Goal: Task Accomplishment & Management: Manage account settings

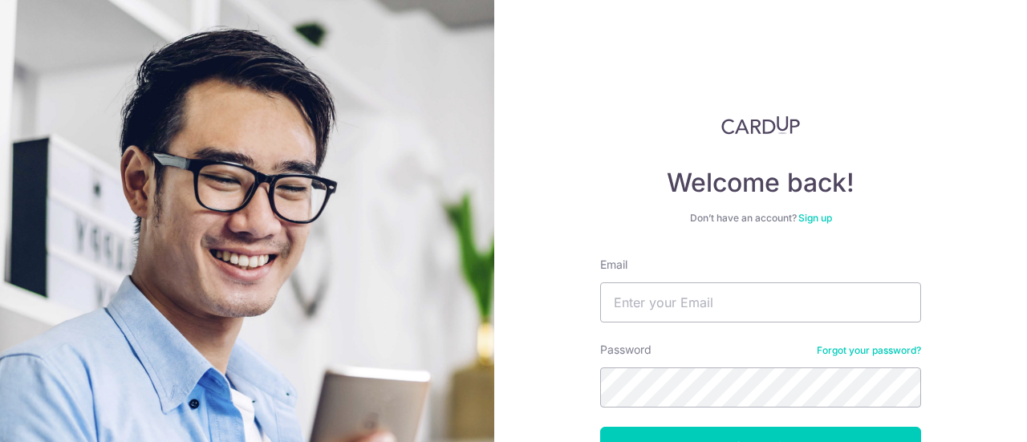
click at [705, 330] on form "Email Password Forgot your password? Log in By continuing you agree to our Priv…" at bounding box center [760, 397] width 321 height 281
click at [687, 295] on input "Email" at bounding box center [760, 302] width 321 height 40
type input "[PERSON_NAME][EMAIL_ADDRESS][DOMAIN_NAME]"
click at [600, 427] on button "Log in" at bounding box center [760, 447] width 321 height 40
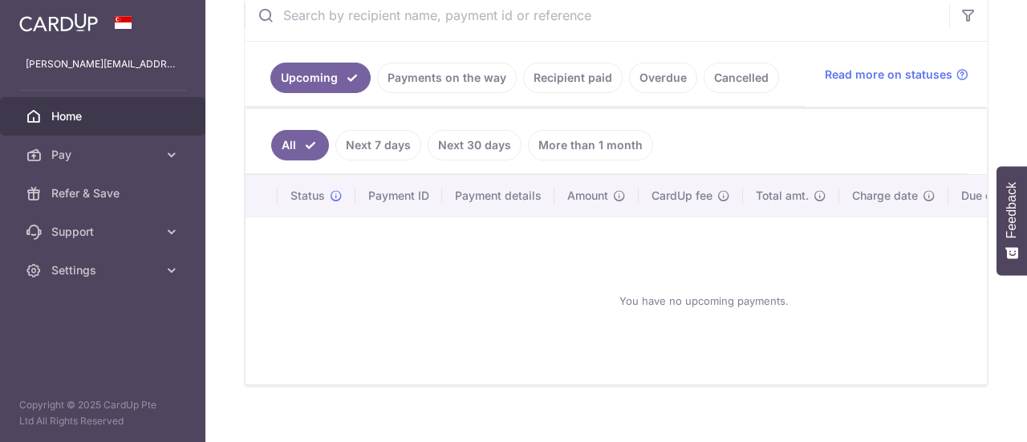
click at [403, 83] on link "Payments on the way" at bounding box center [447, 78] width 140 height 30
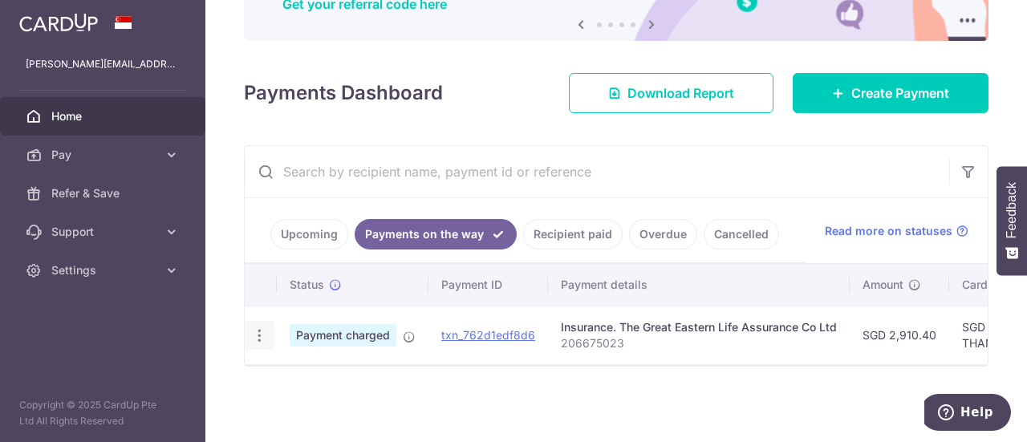
click at [262, 328] on icon "button" at bounding box center [259, 335] width 17 height 17
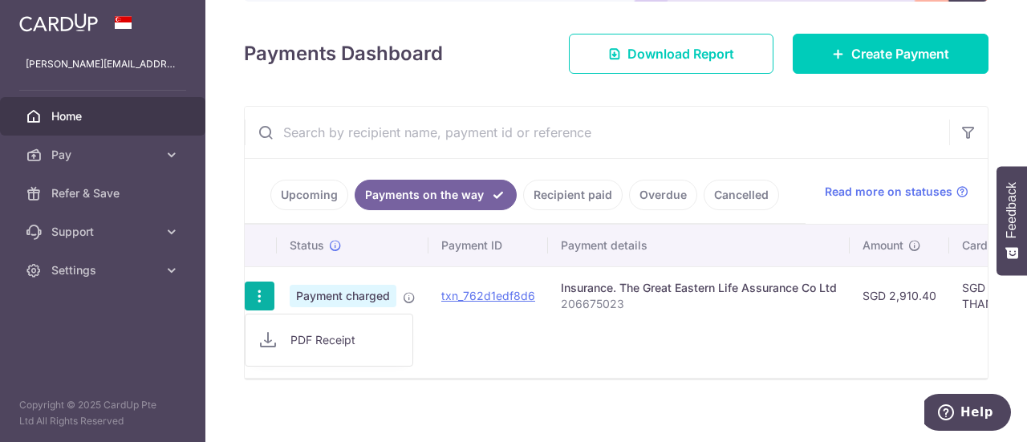
scroll to position [221, 0]
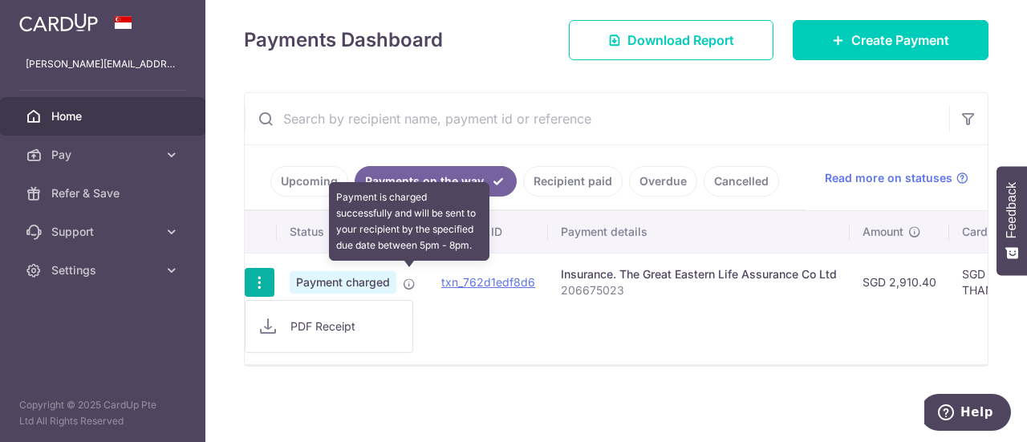
click at [408, 282] on icon at bounding box center [409, 284] width 13 height 13
